Goal: Navigation & Orientation: Find specific page/section

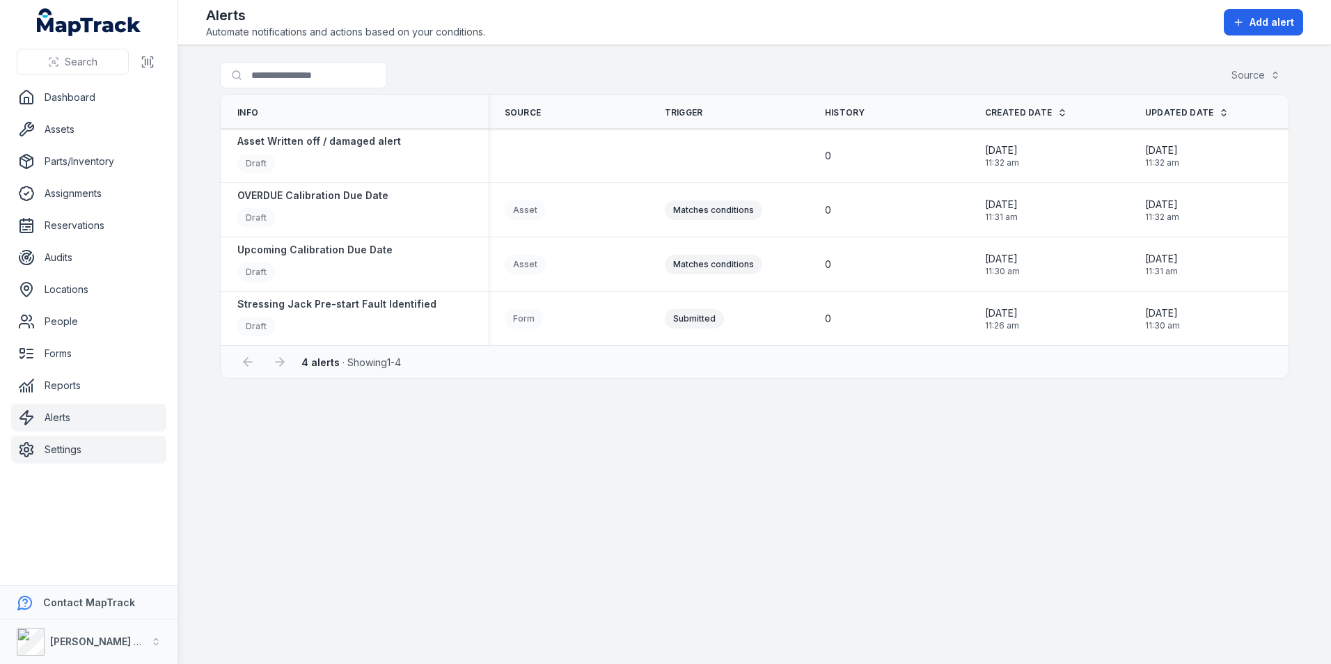
click at [74, 460] on link "Settings" at bounding box center [88, 450] width 155 height 28
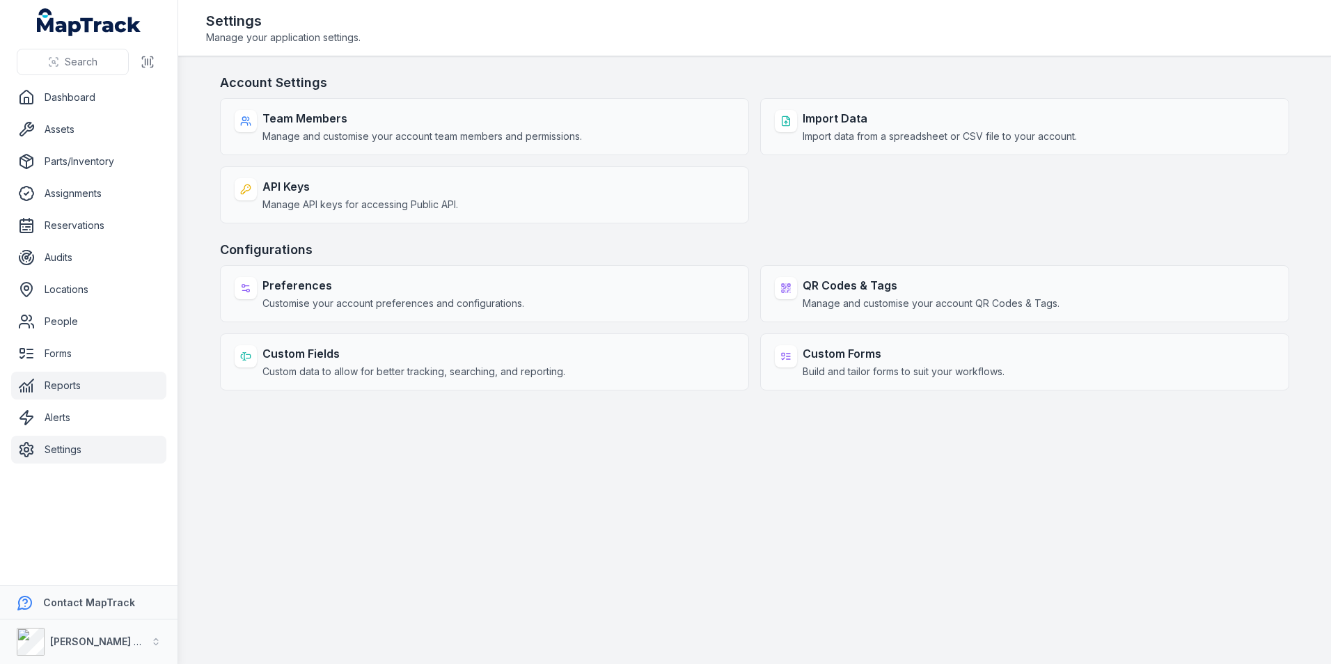
click at [86, 390] on link "Reports" at bounding box center [88, 386] width 155 height 28
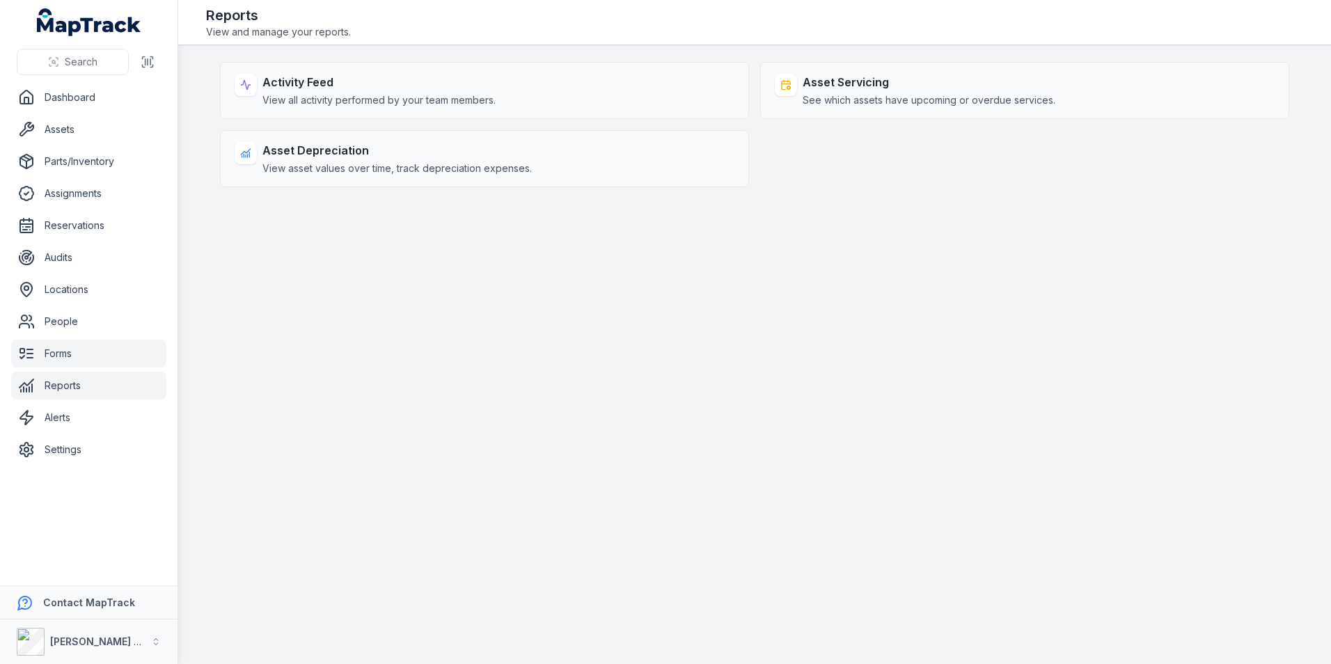
click at [58, 361] on link "Forms" at bounding box center [88, 354] width 155 height 28
